Goal: Transaction & Acquisition: Obtain resource

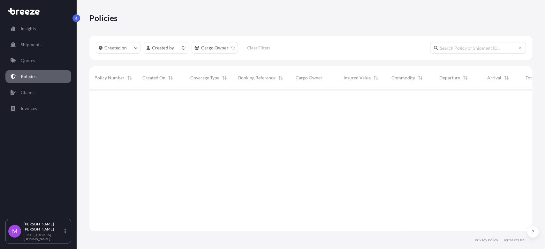
scroll to position [140, 437]
click at [34, 59] on p "Quotes" at bounding box center [28, 60] width 14 height 6
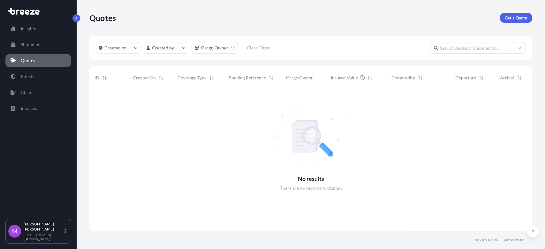
scroll to position [140, 437]
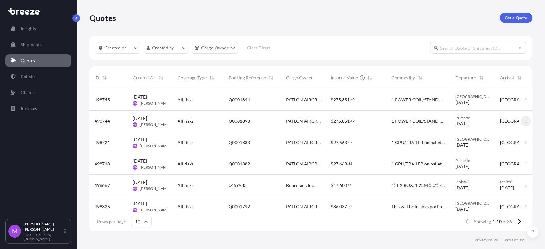
click at [523, 122] on button "button" at bounding box center [525, 121] width 10 height 10
click at [493, 136] on p "Duplicate quote" at bounding box center [495, 134] width 32 height 6
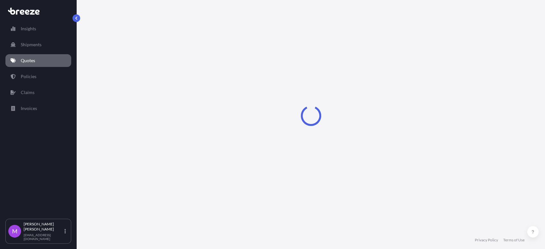
select select "Road"
select select "1"
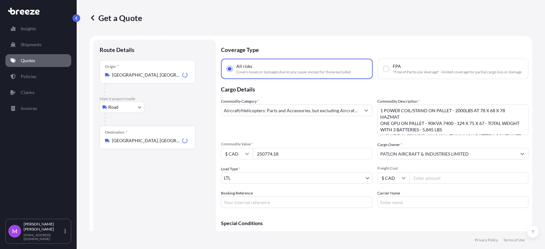
scroll to position [10, 0]
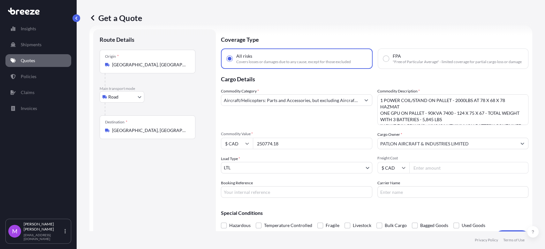
click at [279, 149] on input "250774.18" at bounding box center [312, 143] width 119 height 11
click at [168, 134] on div "Destination * [GEOGRAPHIC_DATA], [GEOGRAPHIC_DATA], [GEOGRAPHIC_DATA]" at bounding box center [148, 127] width 96 height 24
click at [168, 134] on input "[GEOGRAPHIC_DATA], [GEOGRAPHIC_DATA], [GEOGRAPHIC_DATA]" at bounding box center [149, 130] width 75 height 6
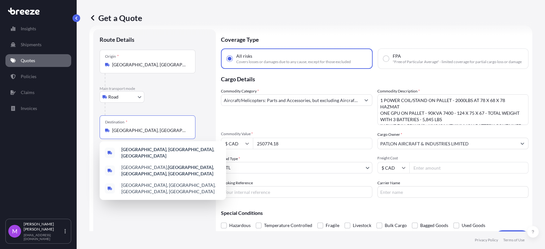
click at [259, 196] on input "Booking Reference" at bounding box center [296, 191] width 151 height 11
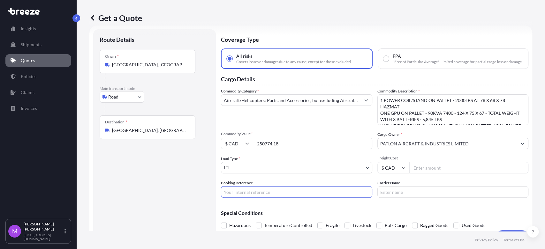
paste input "0460078"
type input "0460078"
drag, startPoint x: 288, startPoint y: 145, endPoint x: 259, endPoint y: 148, distance: 29.4
click at [248, 146] on div "$ CAD 250774.18" at bounding box center [296, 143] width 151 height 11
paste input "05300.00"
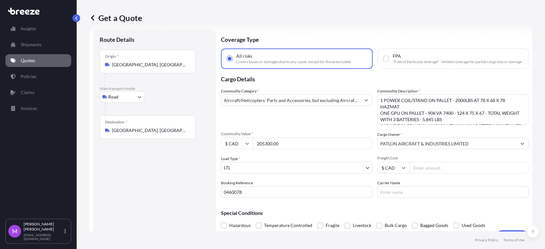
type input "205300.00"
click at [248, 149] on input "$ CAD" at bounding box center [237, 143] width 32 height 11
click at [239, 190] on div "$ USD" at bounding box center [236, 192] width 27 height 12
type input "$ USD"
click at [417, 114] on textarea "1 POWER COIL/STAND ON PALLET - 2000LBS AT 78 X 68 X 78 HAZMAT ONE GPU ON PALLET…" at bounding box center [452, 109] width 151 height 31
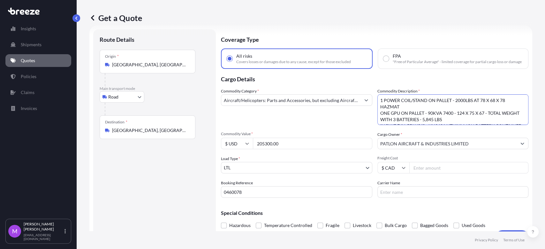
paste textarea "Qty 2 170x88x58 each 7,400 lbs each Qty 2 48x48x48 each 875 lbs each"
click at [398, 113] on textarea "1 POWER COIL/STAND ON PALLET - 2000LBS AT 78 X 68 X 78 HAZMAT ONE GPU ON PALLET…" at bounding box center [452, 109] width 151 height 31
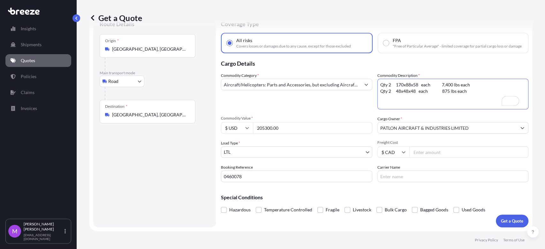
scroll to position [0, 0]
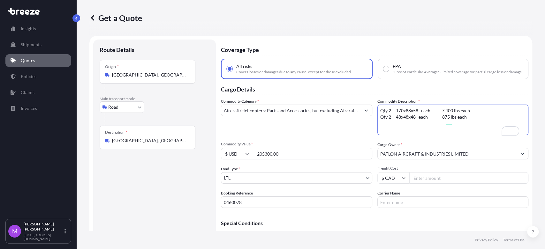
type textarea "Qty 2 170x88x58 each 7,400 lbs each Qty 2 48x48x48 each 875 lbs each"
click at [337, 225] on p "Special Conditions" at bounding box center [374, 223] width 307 height 5
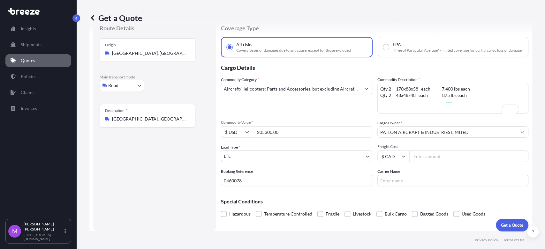
scroll to position [30, 0]
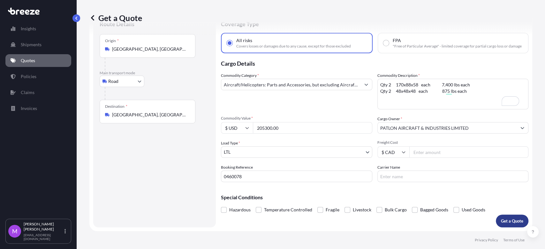
click at [501, 226] on button "Get a Quote" at bounding box center [511, 221] width 33 height 13
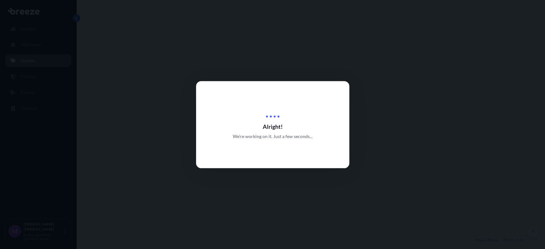
select select "Road"
select select "1"
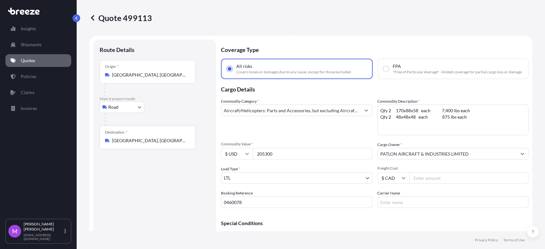
click at [286, 159] on input "205300" at bounding box center [312, 153] width 119 height 11
drag, startPoint x: 296, startPoint y: 163, endPoint x: 295, endPoint y: 168, distance: 5.1
click at [248, 159] on div "$ USD 205300" at bounding box center [296, 153] width 151 height 11
paste input "8"
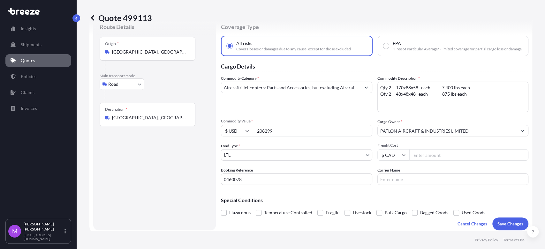
scroll to position [142, 0]
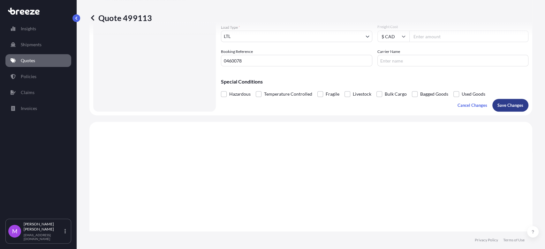
type input "208299"
click at [497, 108] on p "Save Changes" at bounding box center [510, 105] width 26 height 6
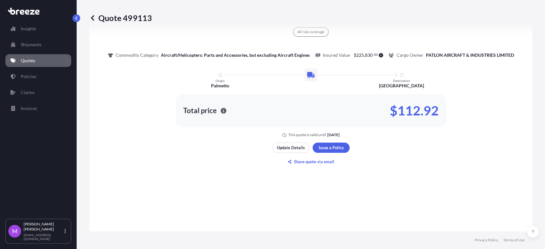
select select "Road"
select select "1"
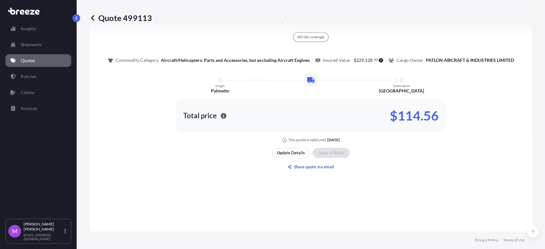
scroll to position [532, 0]
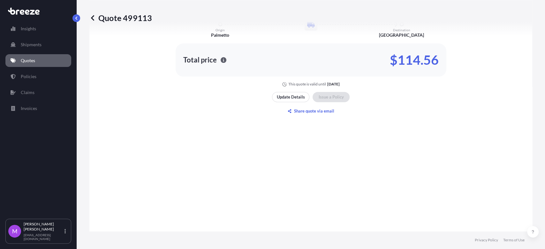
click at [340, 194] on div "Here's your insurance offer All risk coverage Commodity Category Aircraft/Helic…" at bounding box center [310, 35] width 425 height 589
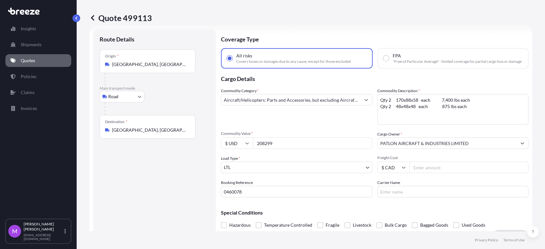
scroll to position [0, 0]
